Goal: Task Accomplishment & Management: Use online tool/utility

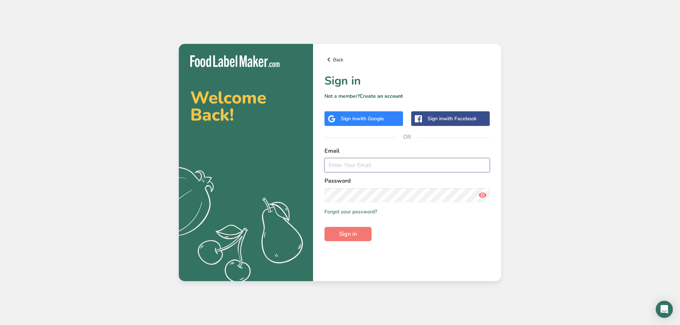
click at [364, 166] on input "email" at bounding box center [407, 165] width 165 height 14
type input "[EMAIL_ADDRESS][DOMAIN_NAME]"
click at [354, 235] on span "Sign in" at bounding box center [348, 234] width 18 height 9
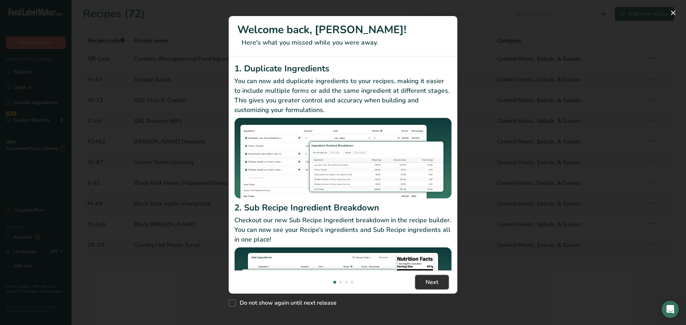
click at [439, 286] on button "Next" at bounding box center [432, 282] width 34 height 14
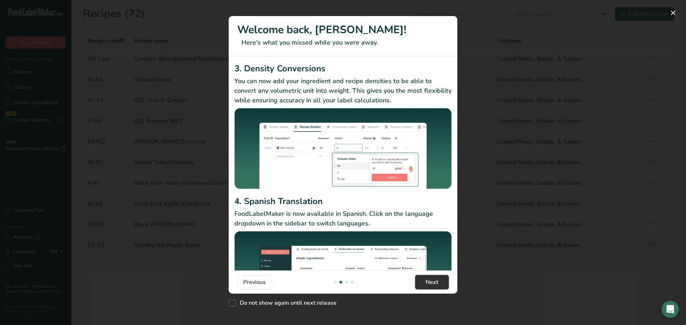
click at [438, 283] on button "Next" at bounding box center [432, 282] width 34 height 14
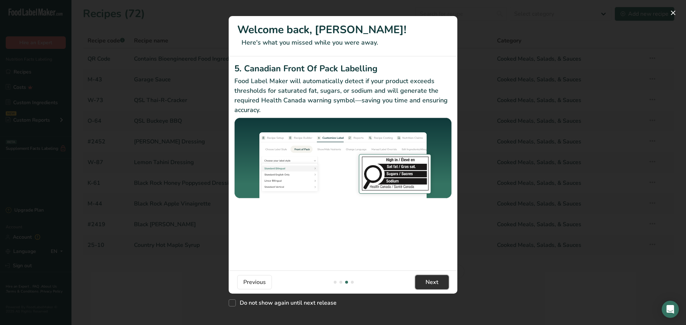
click at [438, 283] on button "Next" at bounding box center [432, 282] width 34 height 14
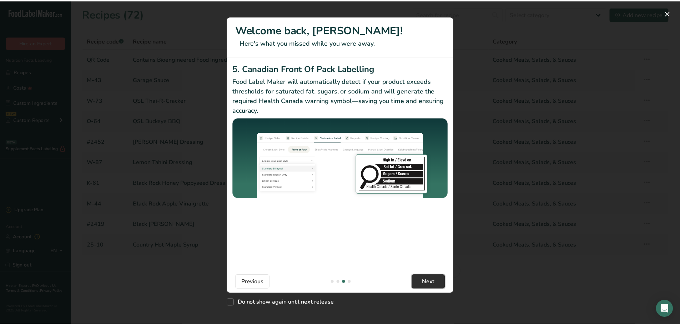
scroll to position [0, 686]
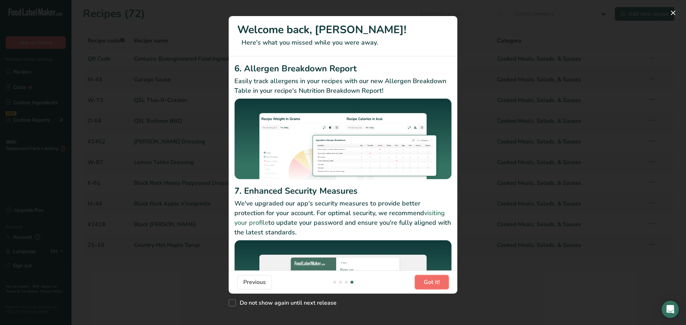
click at [438, 283] on span "Got it!" at bounding box center [432, 282] width 16 height 9
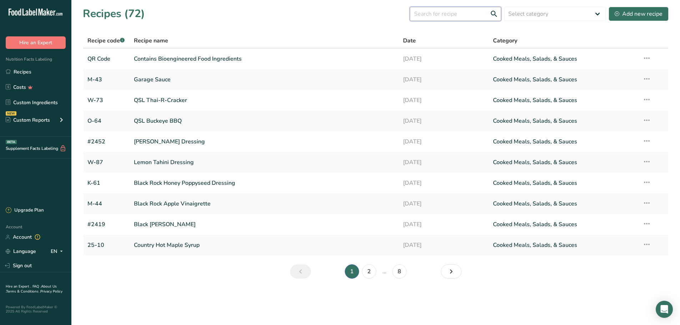
click at [442, 14] on input "text" at bounding box center [455, 14] width 91 height 14
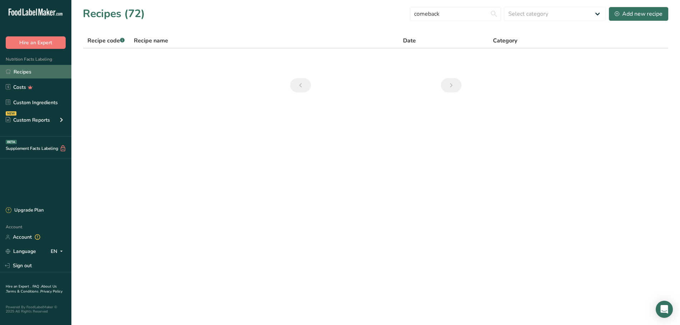
click at [39, 73] on link "Recipes" at bounding box center [35, 72] width 71 height 14
drag, startPoint x: 456, startPoint y: 18, endPoint x: 417, endPoint y: 19, distance: 39.3
click at [417, 19] on input "comeback" at bounding box center [455, 14] width 91 height 14
type input "w-40"
